Goal: Transaction & Acquisition: Obtain resource

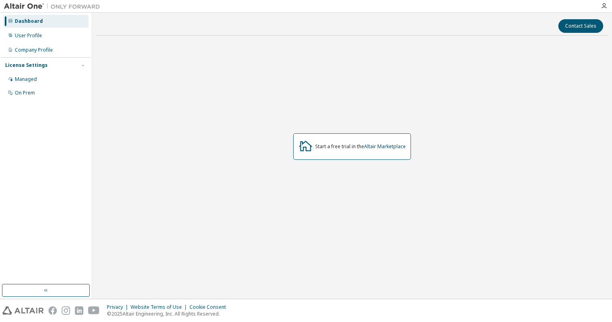
click at [371, 156] on div "Start a free trial in the Altair Marketplace" at bounding box center [352, 146] width 118 height 26
click at [361, 147] on div "Start a free trial in the Altair Marketplace" at bounding box center [360, 146] width 90 height 6
click at [306, 148] on icon at bounding box center [305, 145] width 14 height 14
click at [63, 16] on div "Dashboard" at bounding box center [45, 21] width 85 height 13
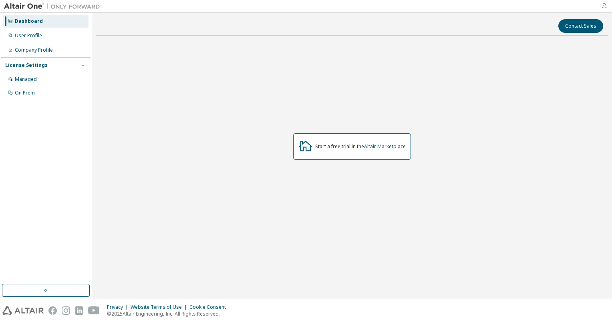
click at [604, 5] on icon "button" at bounding box center [603, 6] width 6 height 6
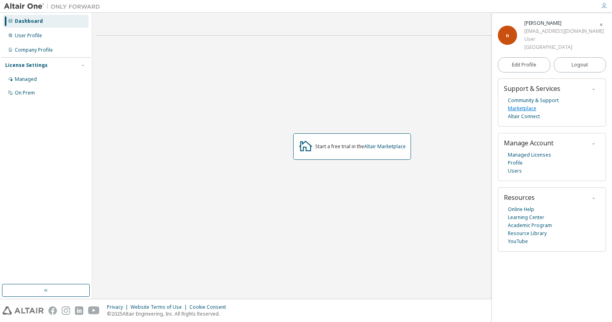
click at [533, 108] on link "Marketplace" at bounding box center [521, 108] width 28 height 8
